Goal: Use online tool/utility: Utilize a website feature to perform a specific function

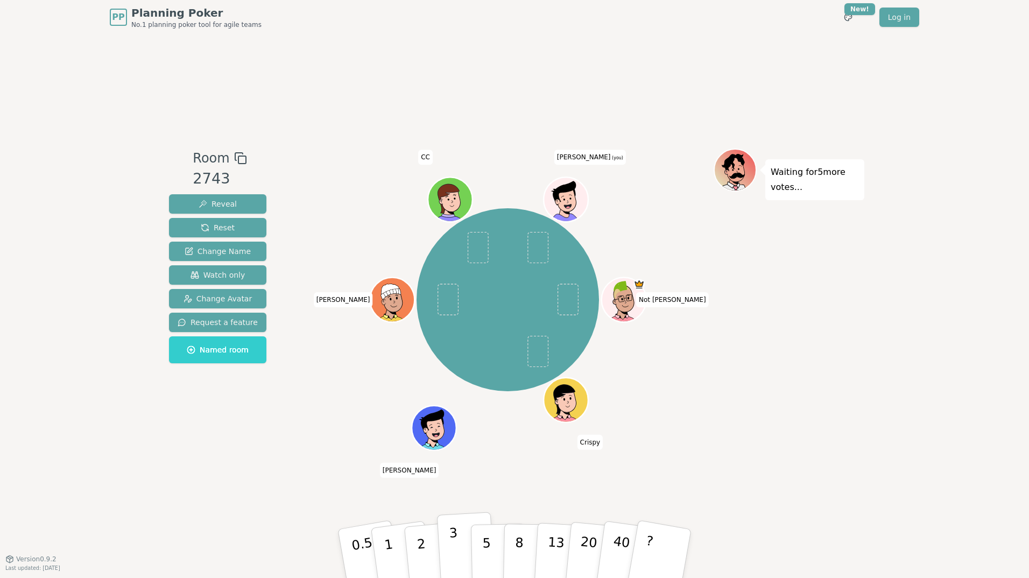
click at [444, 547] on button "3" at bounding box center [466, 554] width 59 height 84
click at [450, 532] on p "3" at bounding box center [455, 554] width 12 height 59
click at [74, 168] on div "PP Planning Poker No.1 planning poker tool for agile teams Toggle theme New! Lo…" at bounding box center [514, 289] width 1029 height 578
click at [462, 545] on button "3" at bounding box center [466, 554] width 59 height 84
